Goal: Find specific page/section: Find specific page/section

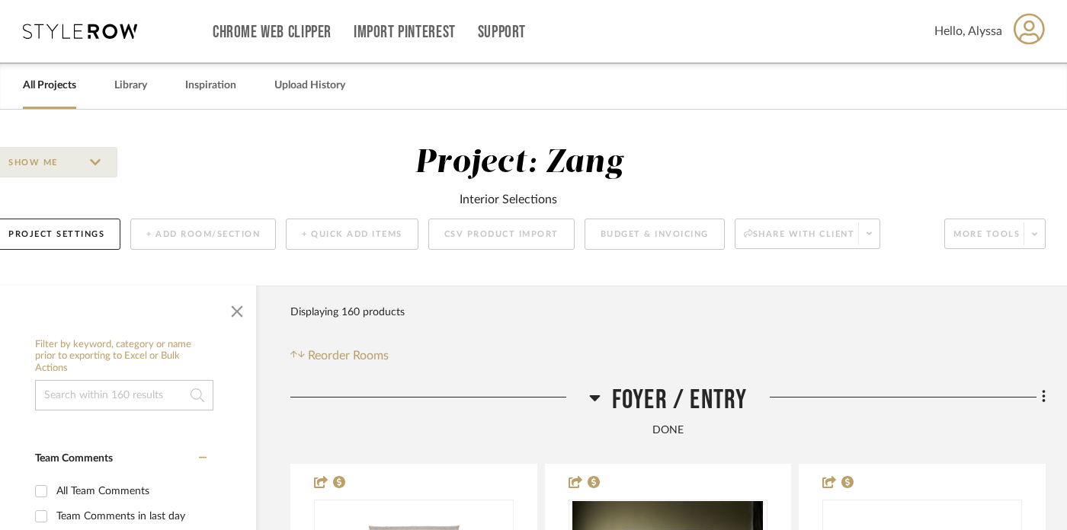
scroll to position [0, 3]
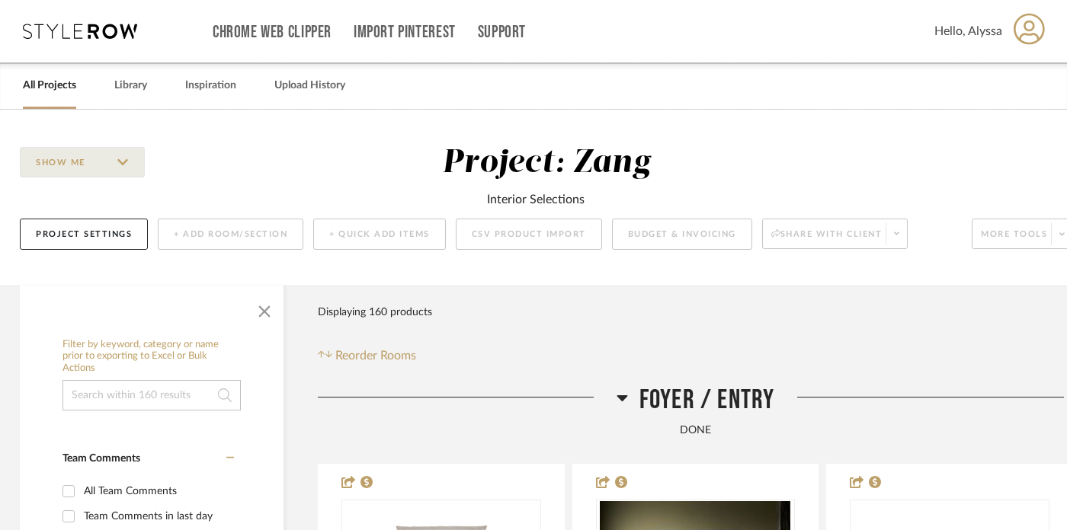
click at [107, 34] on icon at bounding box center [80, 31] width 114 height 15
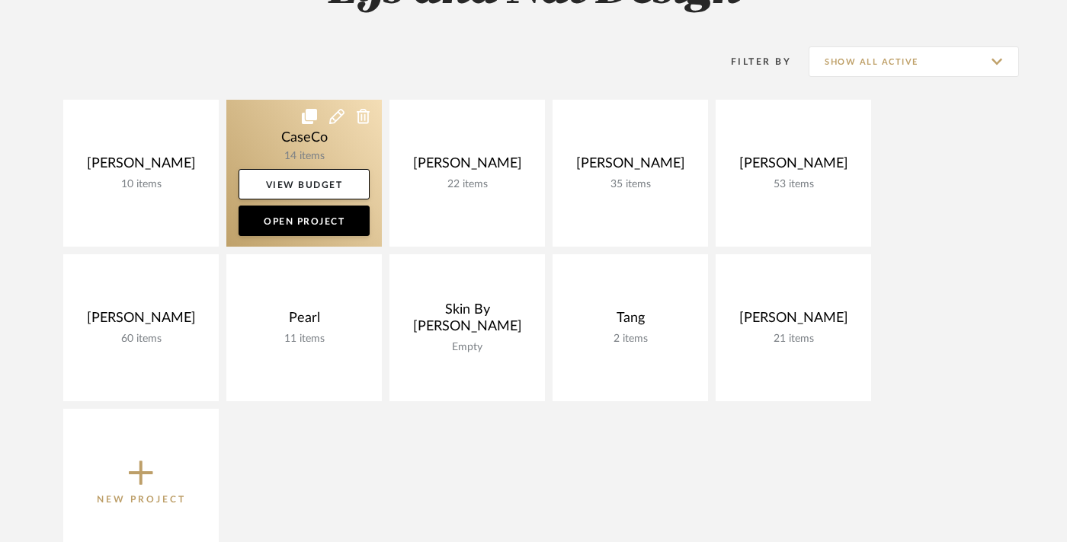
scroll to position [280, 0]
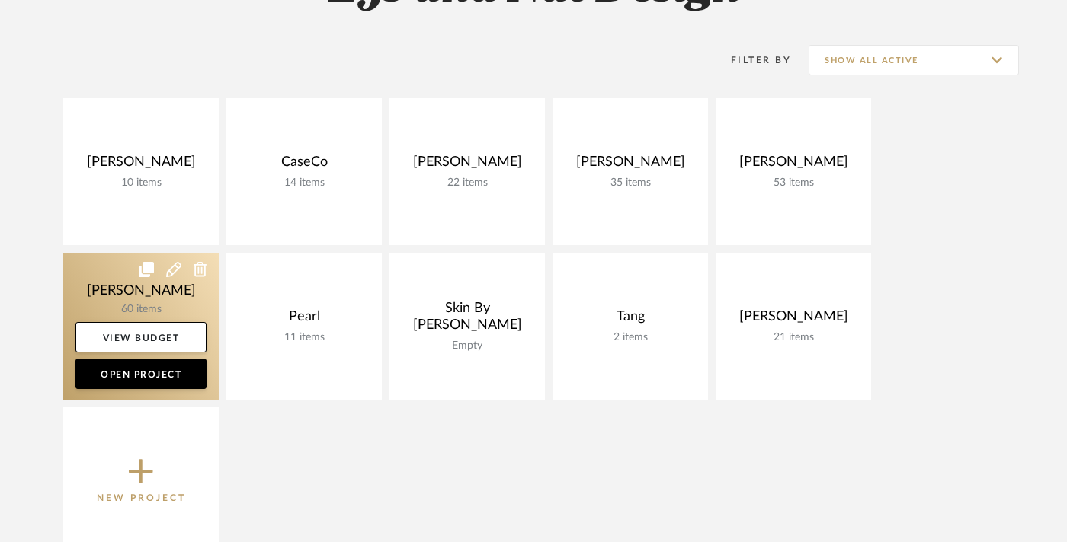
click at [142, 307] on link at bounding box center [140, 326] width 155 height 147
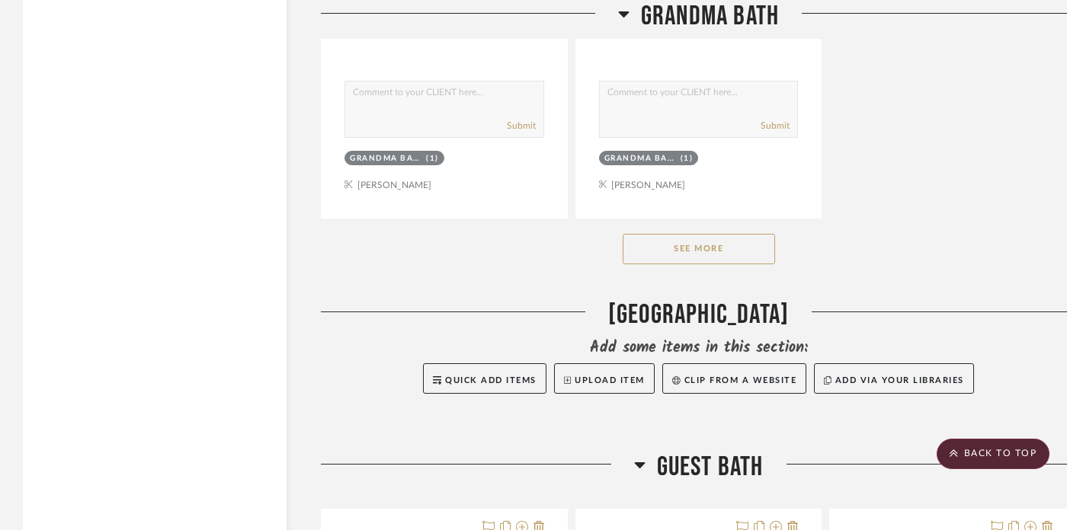
scroll to position [11434, 0]
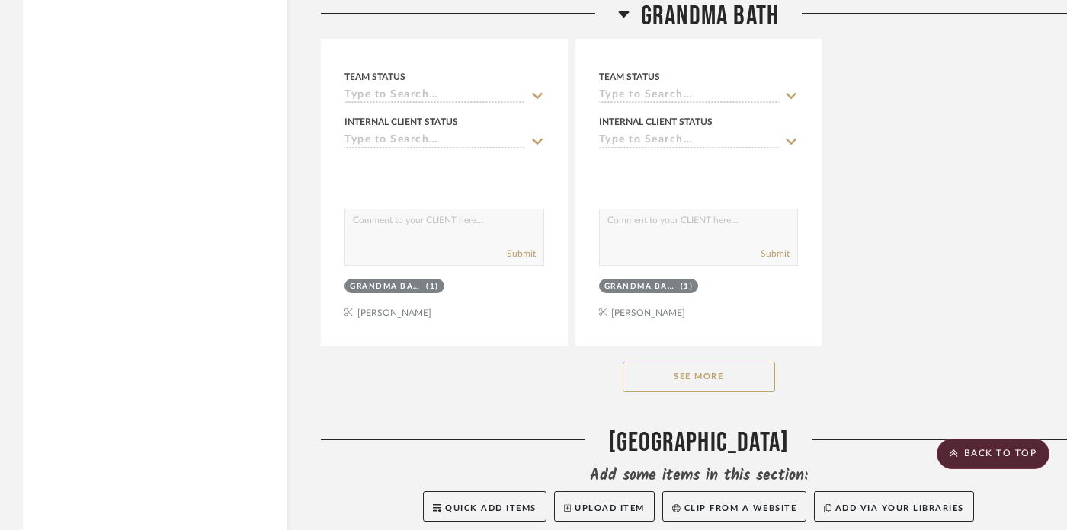
click at [718, 365] on button "See More" at bounding box center [698, 377] width 152 height 30
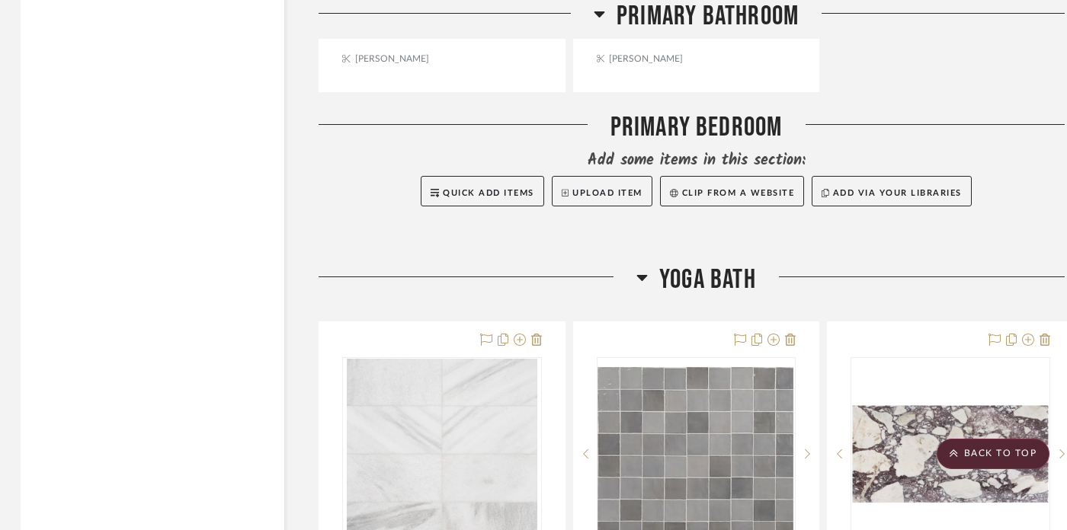
scroll to position [18644, 2]
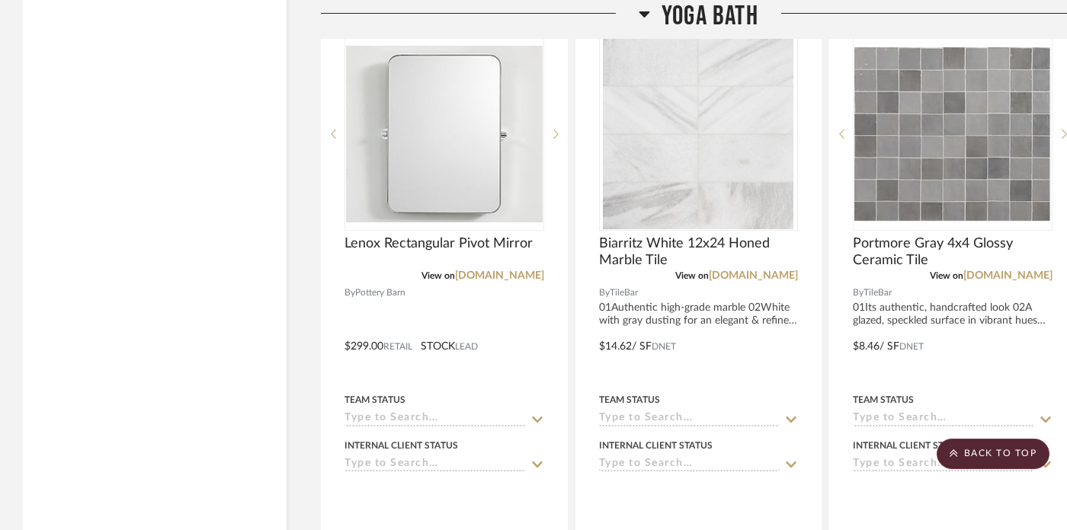
scroll to position [18268, 0]
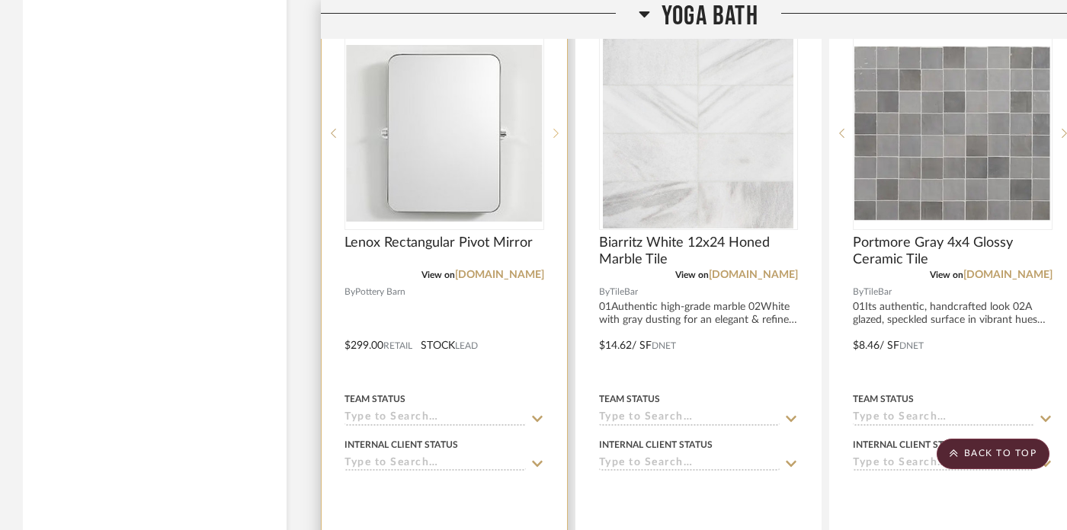
click at [556, 128] on icon at bounding box center [555, 133] width 5 height 11
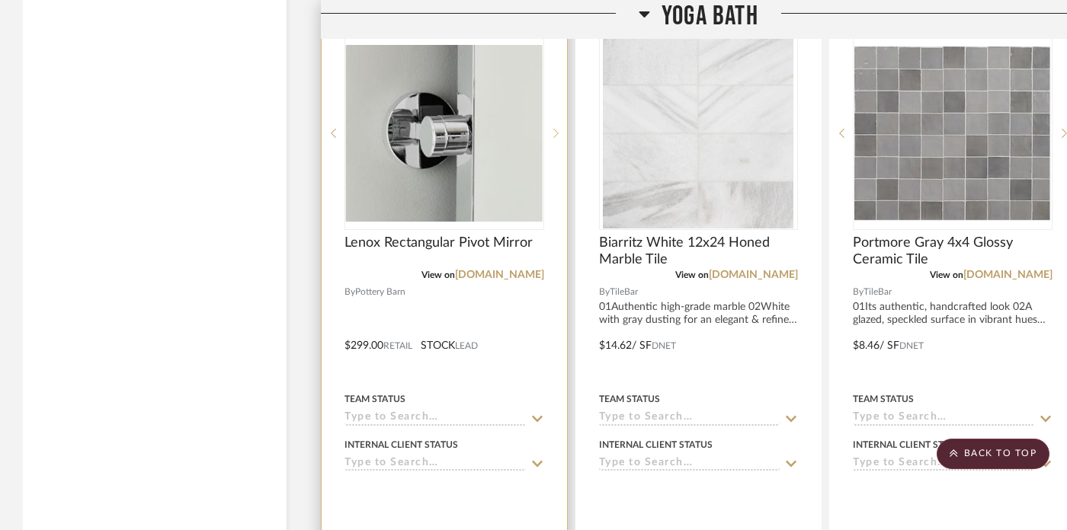
click at [556, 128] on icon at bounding box center [555, 133] width 5 height 11
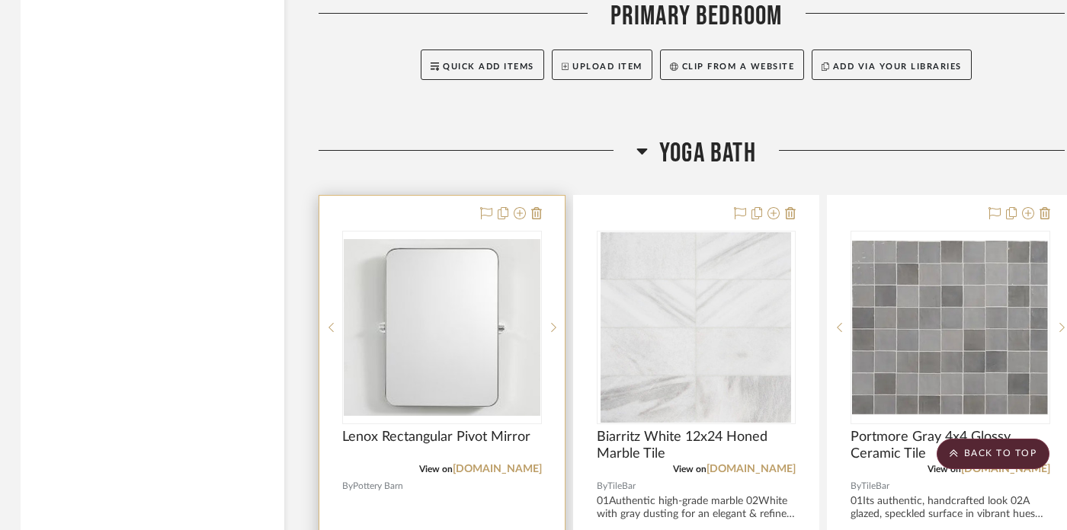
scroll to position [18079, 2]
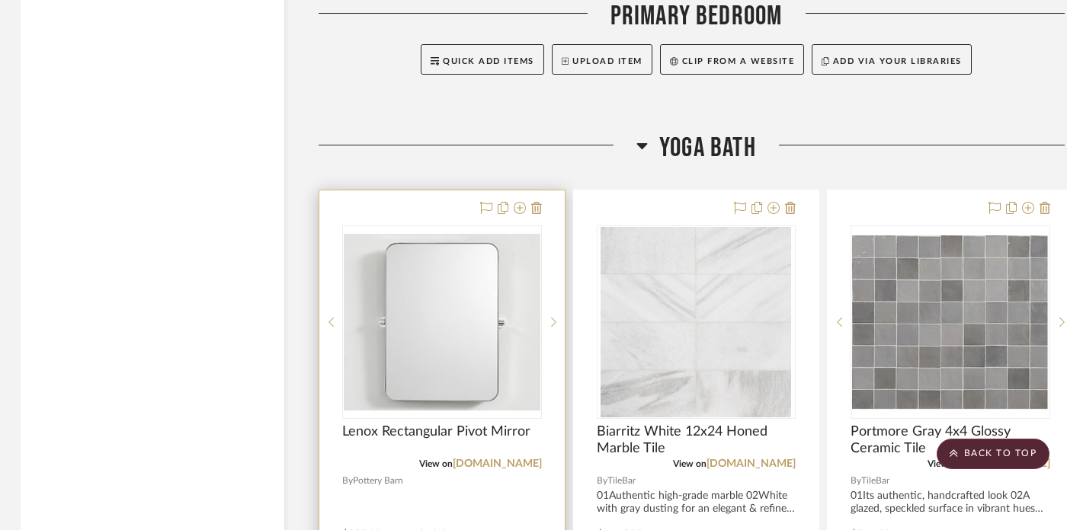
click at [509, 435] on div "Lenox Rectangular Pivot Mirror" at bounding box center [442, 441] width 200 height 34
click at [507, 459] on link "[DOMAIN_NAME]" at bounding box center [497, 464] width 89 height 11
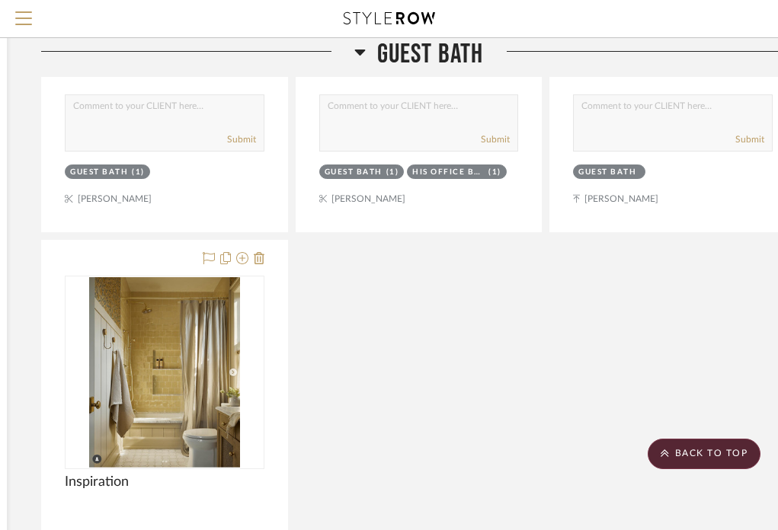
scroll to position [13117, 280]
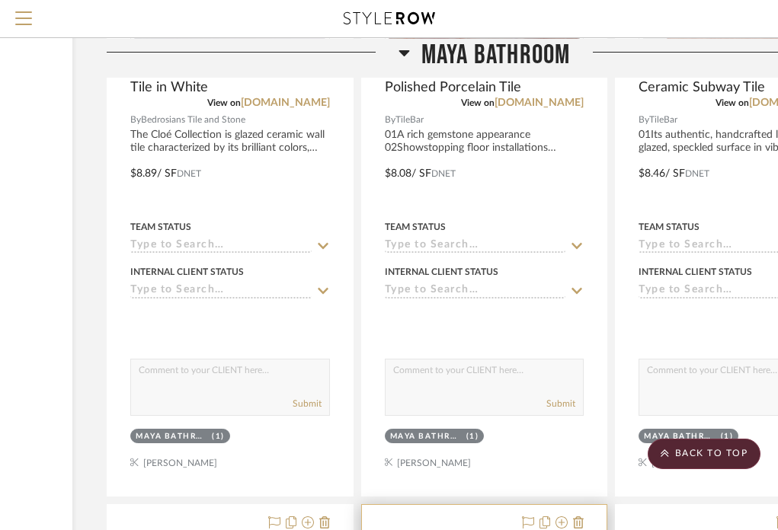
scroll to position [15169, 214]
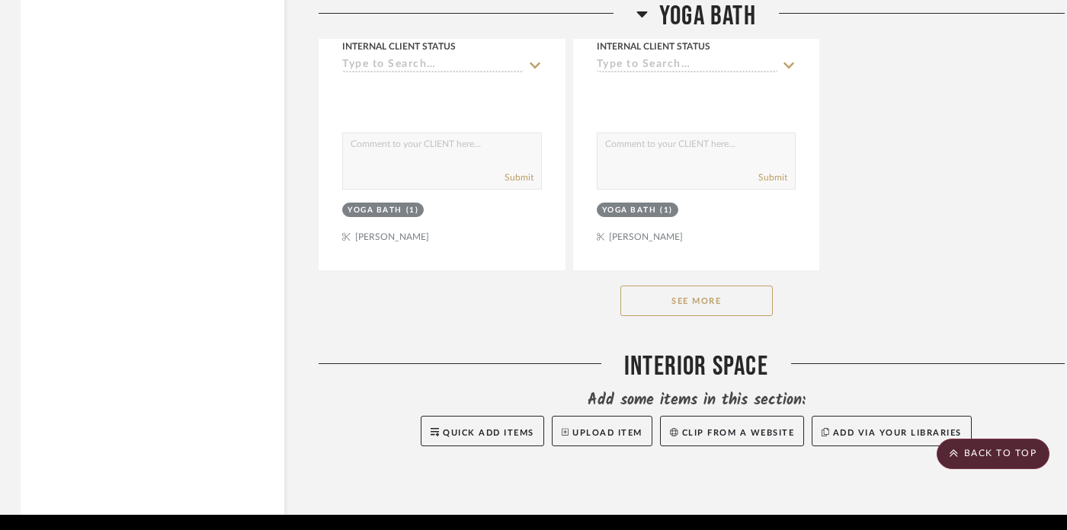
scroll to position [21459, 2]
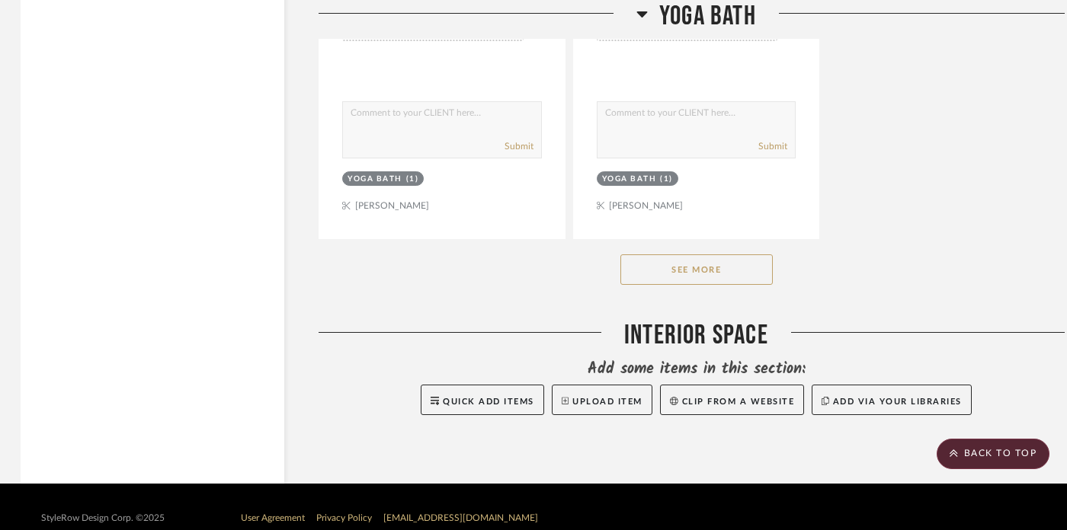
click at [718, 258] on button "See More" at bounding box center [696, 269] width 152 height 30
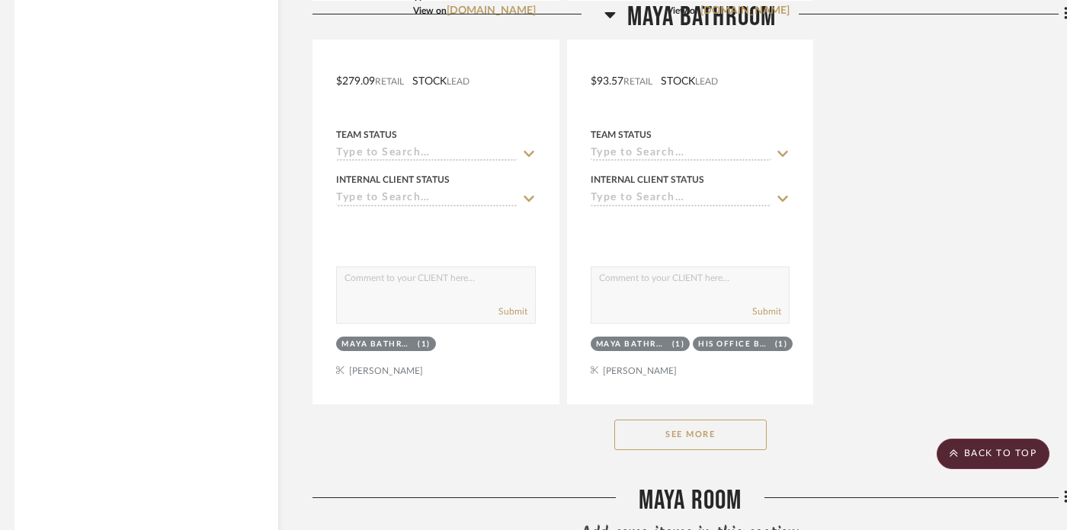
scroll to position [17412, 7]
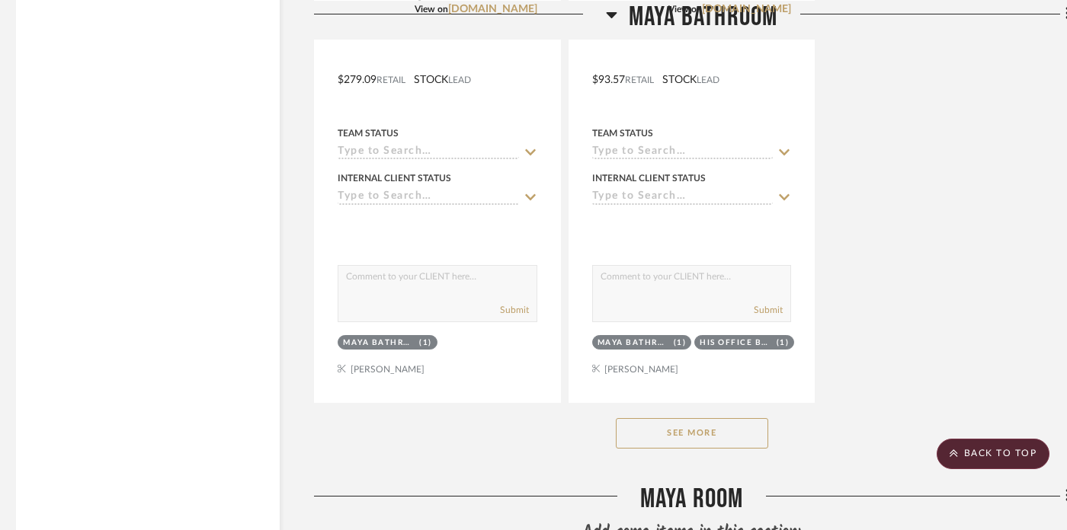
click at [684, 418] on button "See More" at bounding box center [692, 433] width 152 height 30
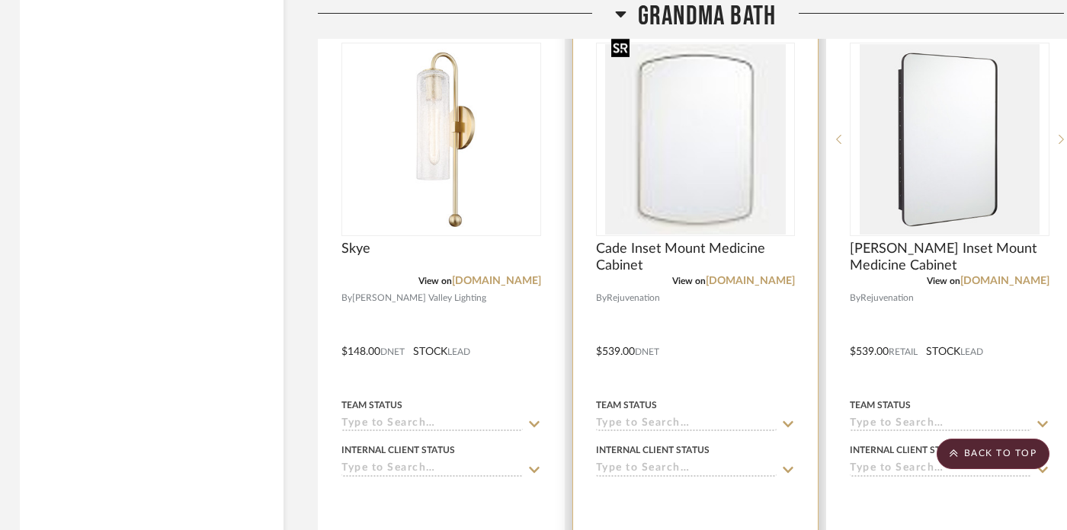
scroll to position [10932, 3]
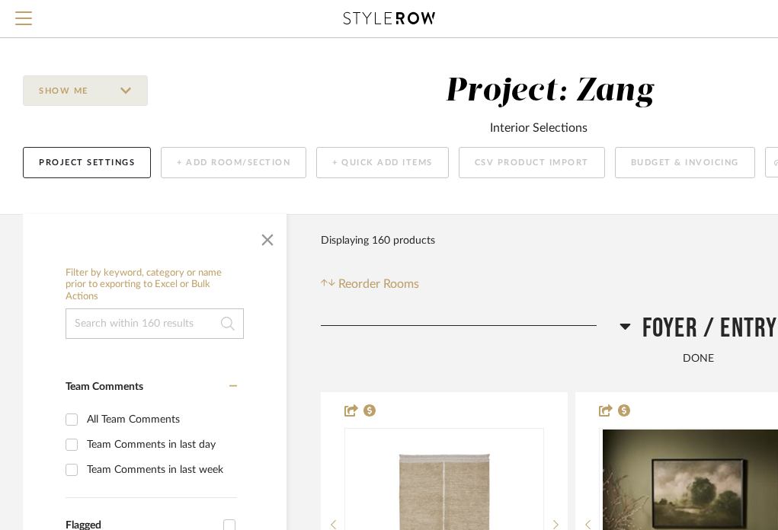
click at [379, 23] on icon at bounding box center [389, 18] width 91 height 12
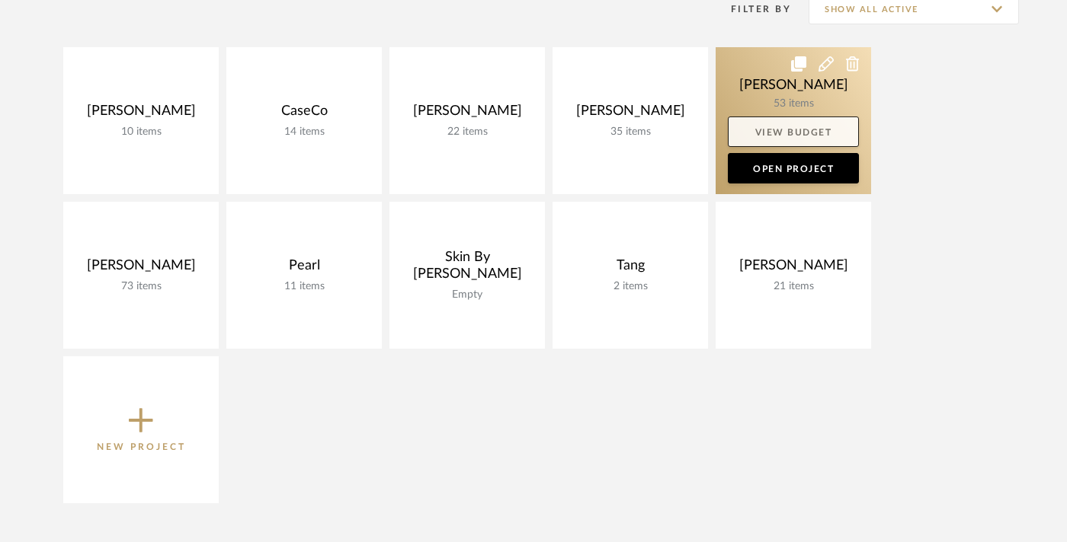
scroll to position [329, 0]
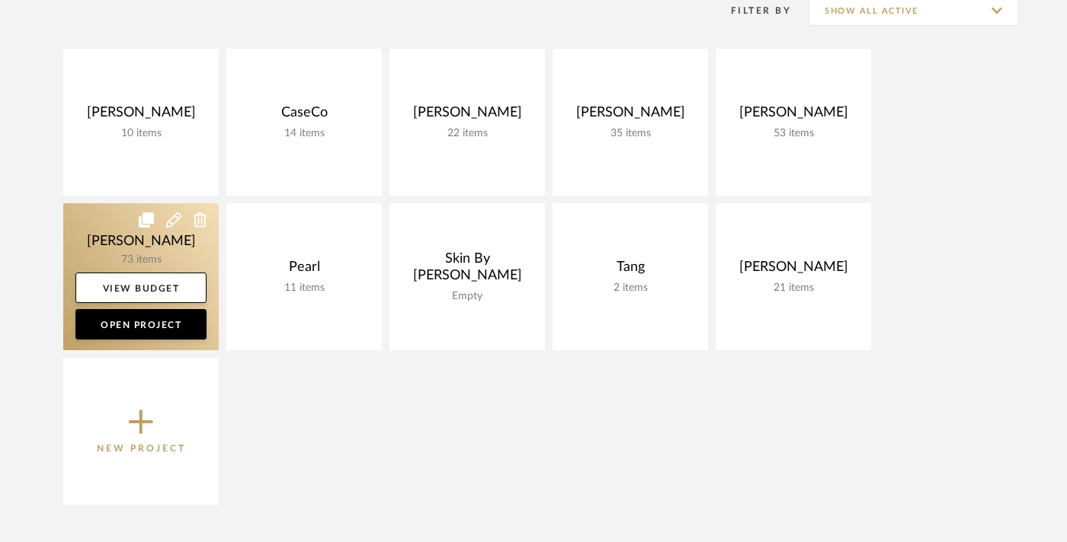
click at [150, 241] on link at bounding box center [140, 276] width 155 height 147
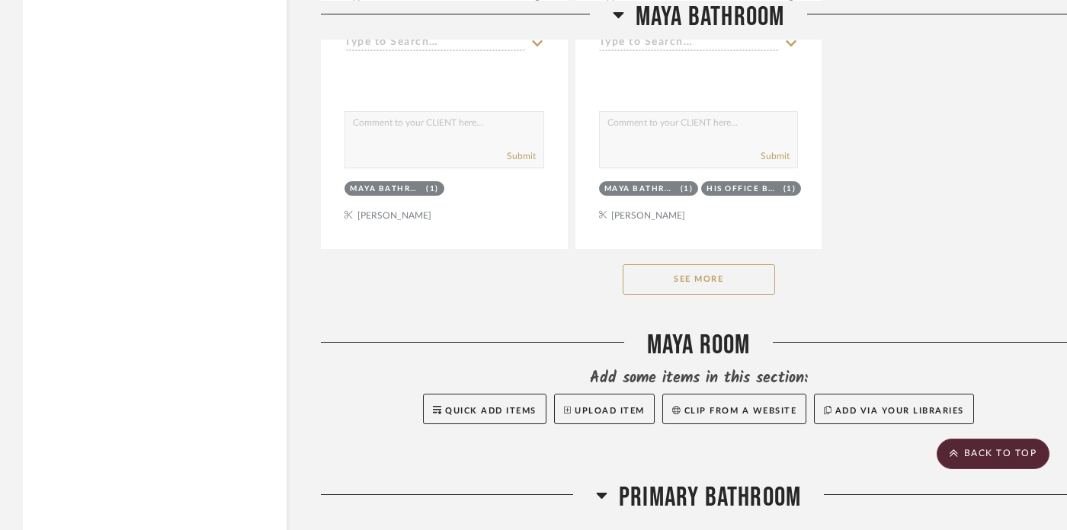
scroll to position [18275, 0]
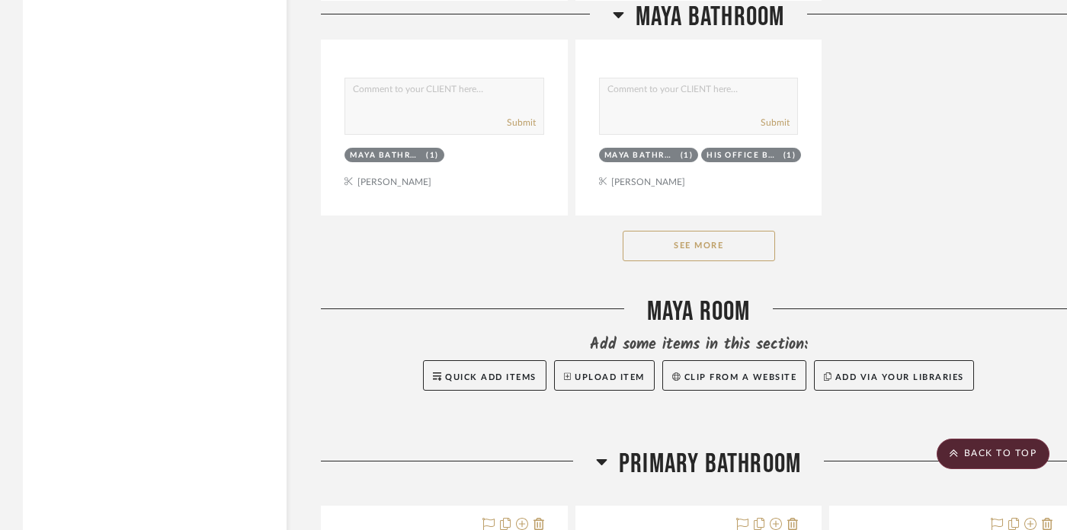
click at [715, 231] on button "See More" at bounding box center [698, 246] width 152 height 30
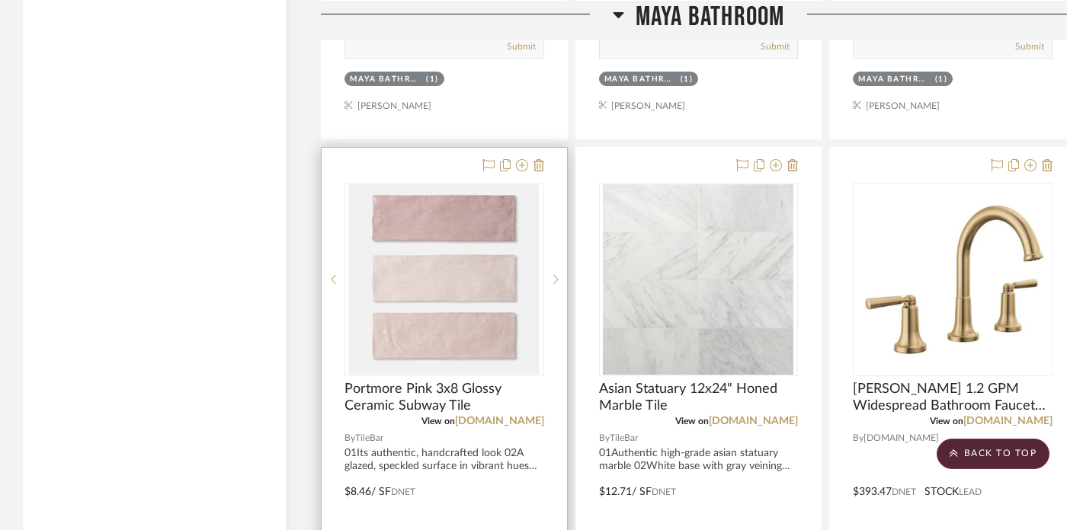
scroll to position [16964, 0]
